Goal: Go to known website: Access a specific website the user already knows

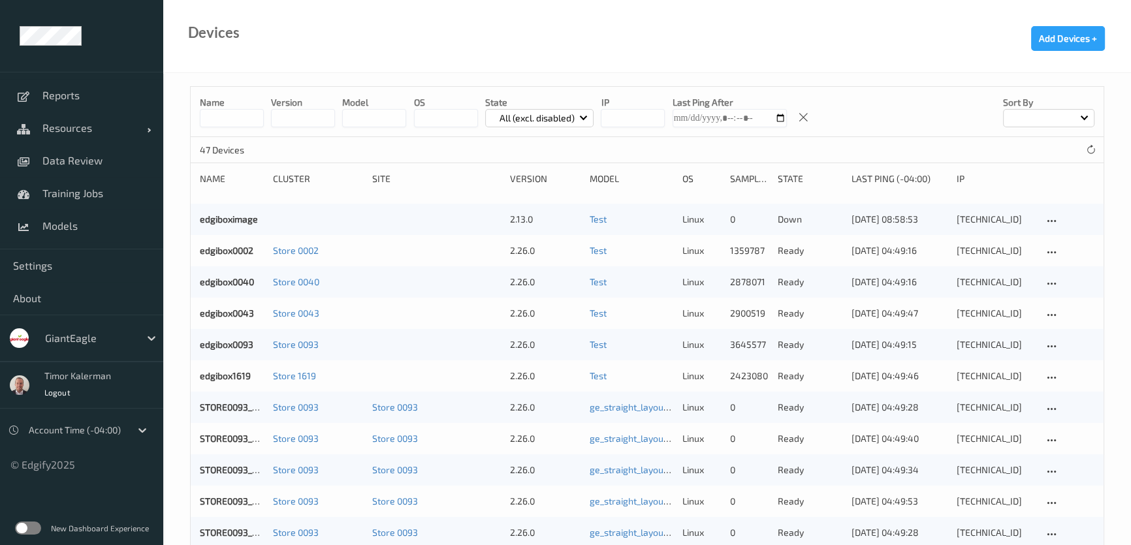
click at [127, 334] on div at bounding box center [89, 338] width 88 height 16
drag, startPoint x: 17, startPoint y: 480, endPoint x: 51, endPoint y: 361, distance: 123.6
click at [17, 479] on ul "Reports Resources Devices Clusters Sites Data Review Training Jobs Models Setti…" at bounding box center [81, 272] width 163 height 545
click at [93, 338] on div at bounding box center [89, 338] width 88 height 16
click at [118, 332] on div at bounding box center [89, 338] width 88 height 16
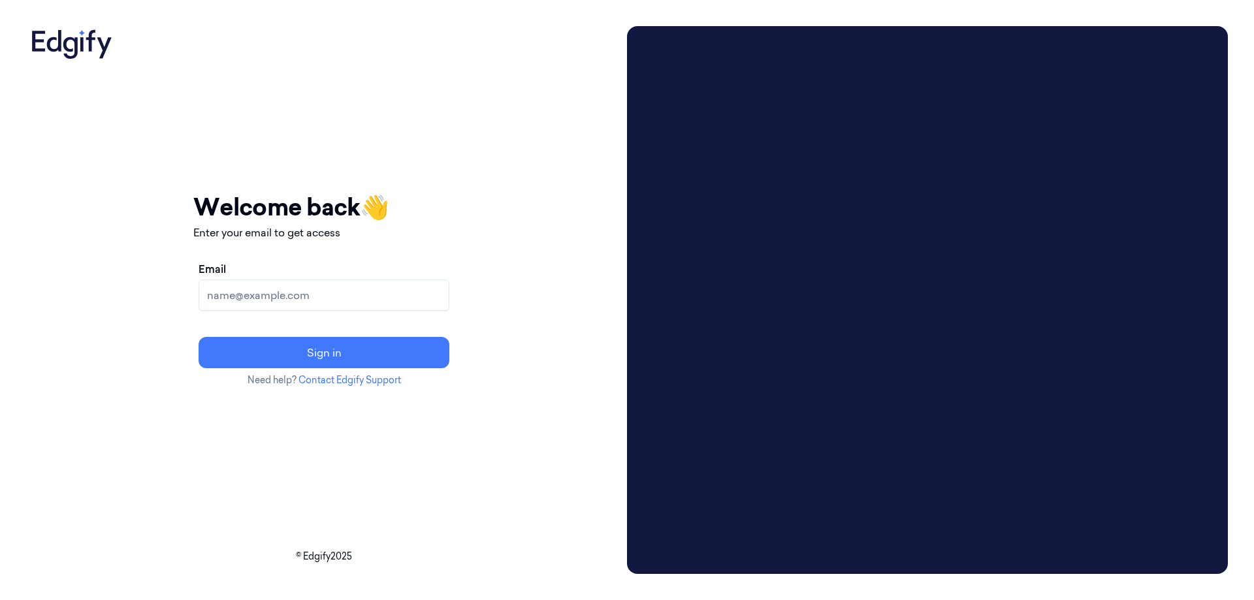
click at [368, 305] on input "Email" at bounding box center [324, 294] width 251 height 31
type input "[EMAIL_ADDRESS]"
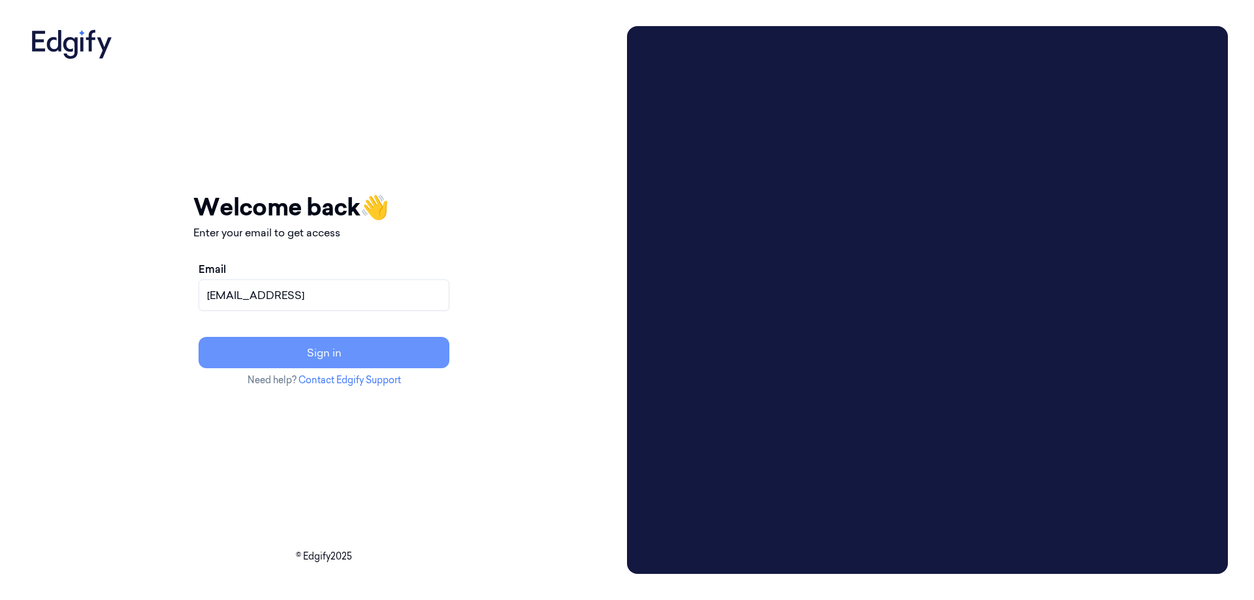
click at [338, 342] on button "Sign in" at bounding box center [324, 352] width 251 height 31
